Goal: Information Seeking & Learning: Learn about a topic

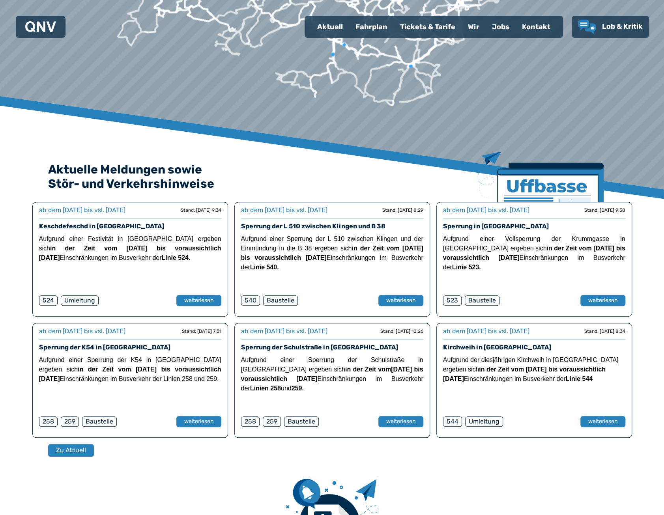
scroll to position [210, 0]
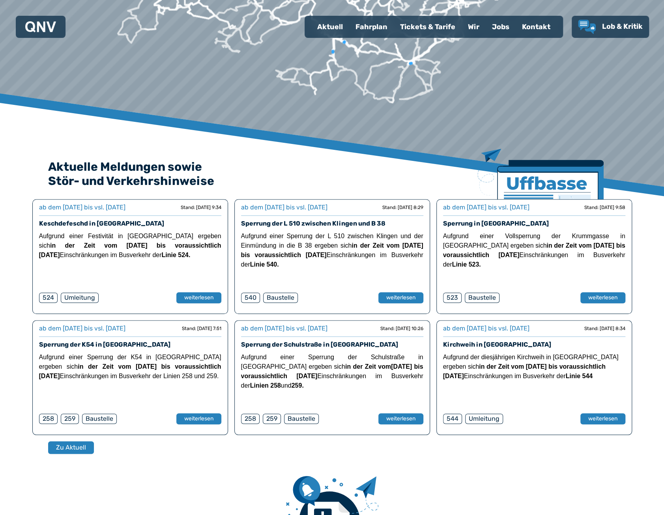
click at [91, 224] on link "Keschdefeschd in [GEOGRAPHIC_DATA]" at bounding box center [101, 223] width 125 height 7
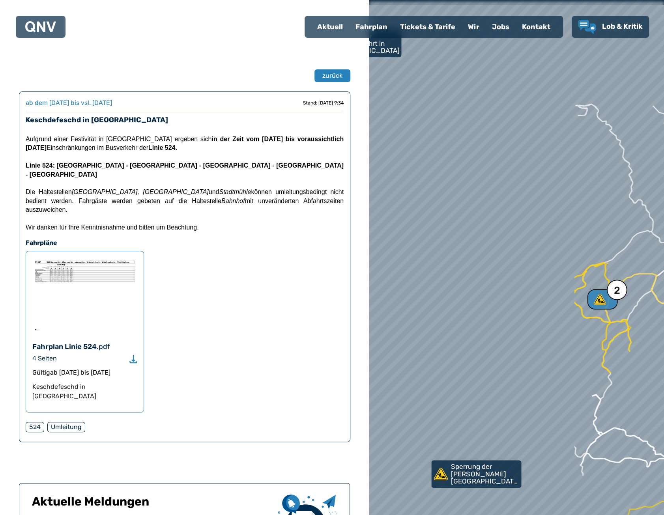
drag, startPoint x: 388, startPoint y: 200, endPoint x: 623, endPoint y: 220, distance: 235.9
click at [623, 220] on div at bounding box center [520, 257] width 354 height 618
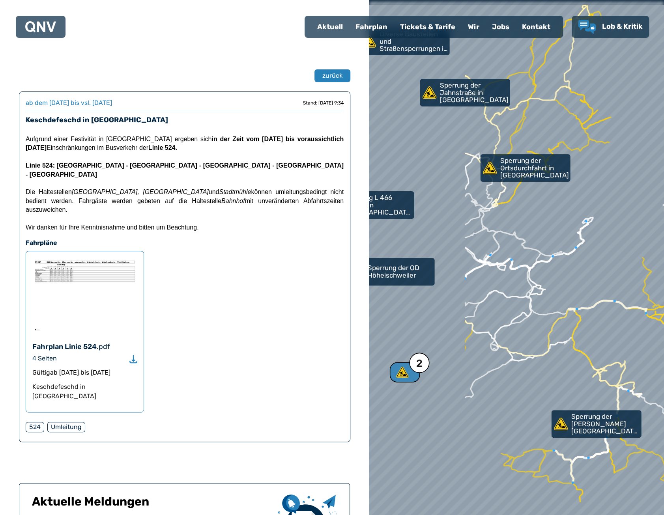
drag, startPoint x: 435, startPoint y: 220, endPoint x: 560, endPoint y: 260, distance: 131.4
click at [560, 260] on div at bounding box center [516, 257] width 354 height 618
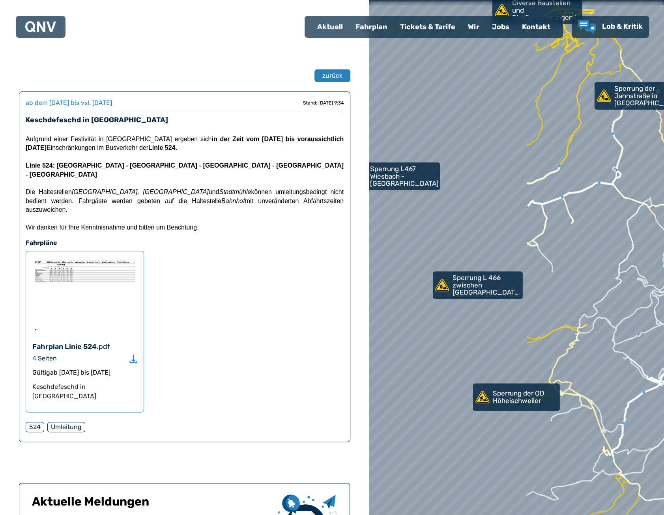
drag, startPoint x: 422, startPoint y: 191, endPoint x: 610, endPoint y: 246, distance: 195.5
click at [610, 246] on div at bounding box center [521, 259] width 354 height 618
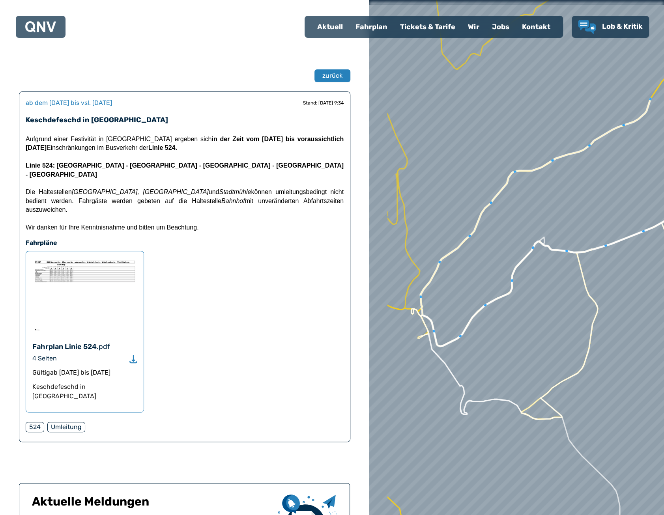
drag, startPoint x: 521, startPoint y: 206, endPoint x: 569, endPoint y: 207, distance: 47.7
click at [569, 207] on div at bounding box center [517, 257] width 354 height 618
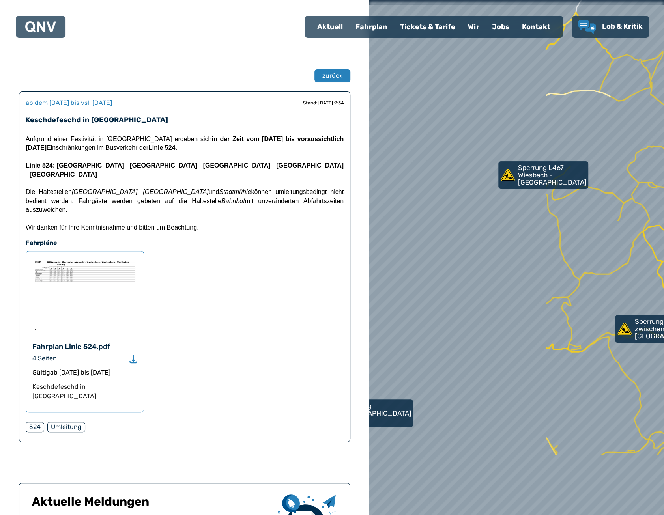
drag, startPoint x: 416, startPoint y: 405, endPoint x: 615, endPoint y: 302, distance: 224.3
click at [615, 302] on div at bounding box center [517, 257] width 354 height 618
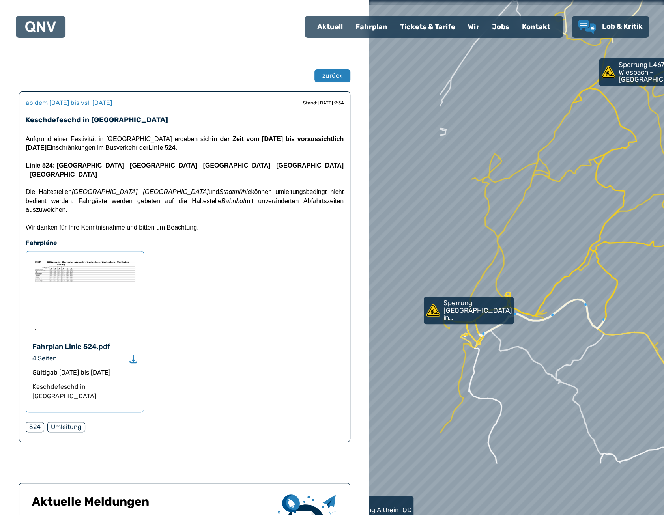
drag, startPoint x: 432, startPoint y: 369, endPoint x: 546, endPoint y: 221, distance: 186.9
click at [546, 221] on div at bounding box center [522, 247] width 354 height 618
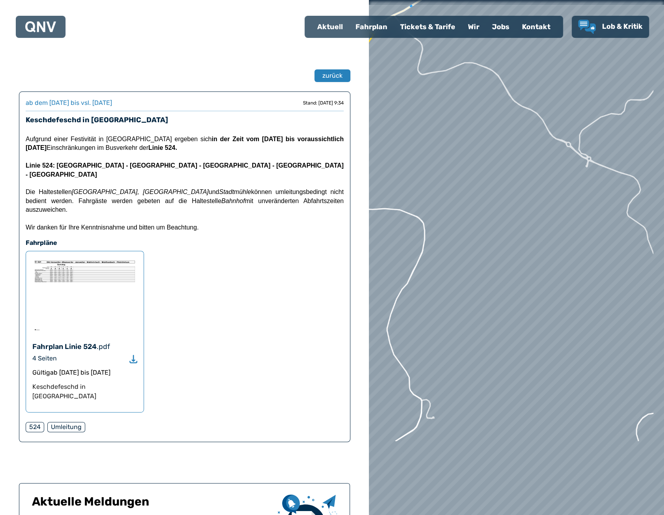
drag, startPoint x: 584, startPoint y: 424, endPoint x: 545, endPoint y: 293, distance: 137.1
click at [545, 293] on div at bounding box center [516, 245] width 354 height 618
